Goal: Check status: Check status

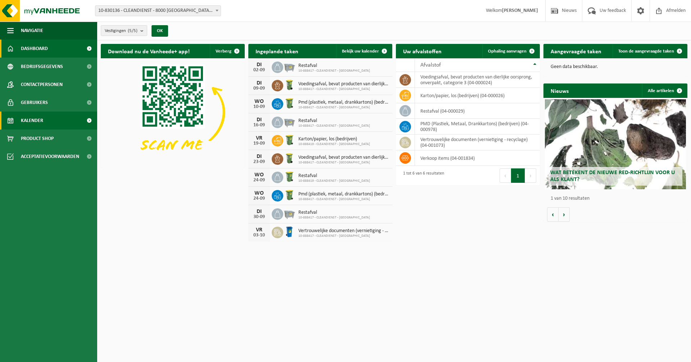
click at [22, 120] on span "Kalender" at bounding box center [32, 120] width 22 height 18
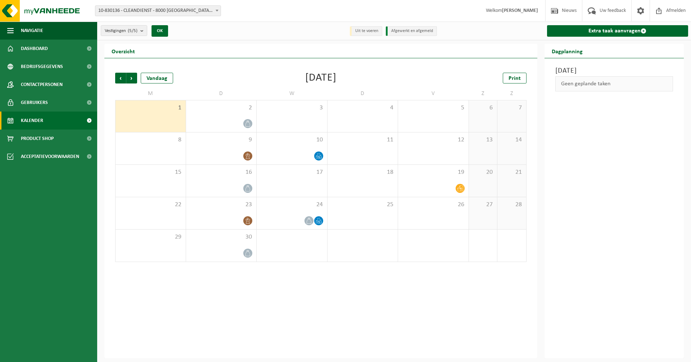
click at [589, 131] on div "[DATE] Geen geplande taken" at bounding box center [614, 208] width 140 height 300
drag, startPoint x: 583, startPoint y: 122, endPoint x: 599, endPoint y: 218, distance: 97.0
click at [599, 218] on div "[DATE] Geen geplande taken" at bounding box center [614, 208] width 140 height 300
click at [218, 121] on div at bounding box center [221, 124] width 63 height 10
